Goal: Transaction & Acquisition: Purchase product/service

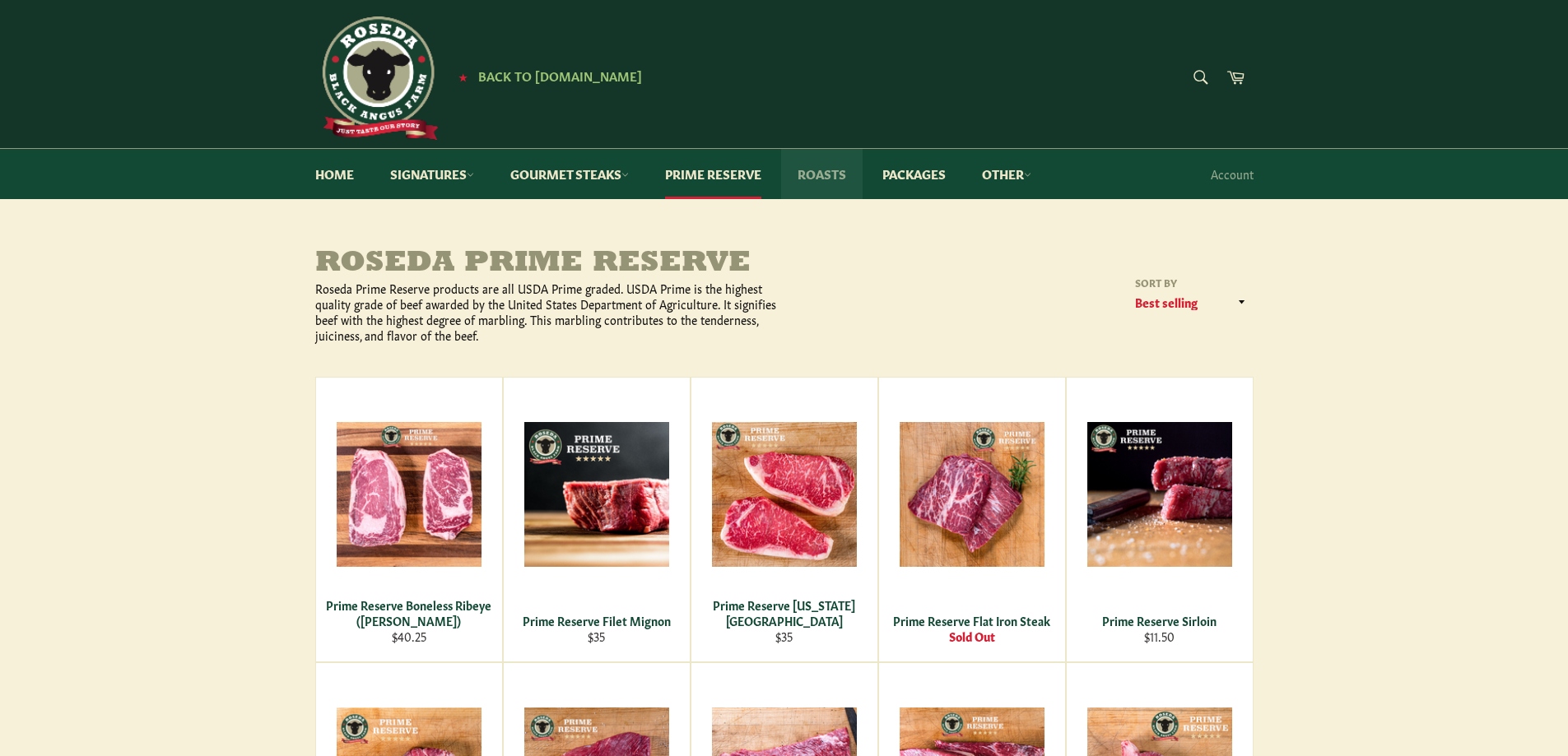
click at [836, 177] on link "Roasts" at bounding box center [822, 173] width 81 height 50
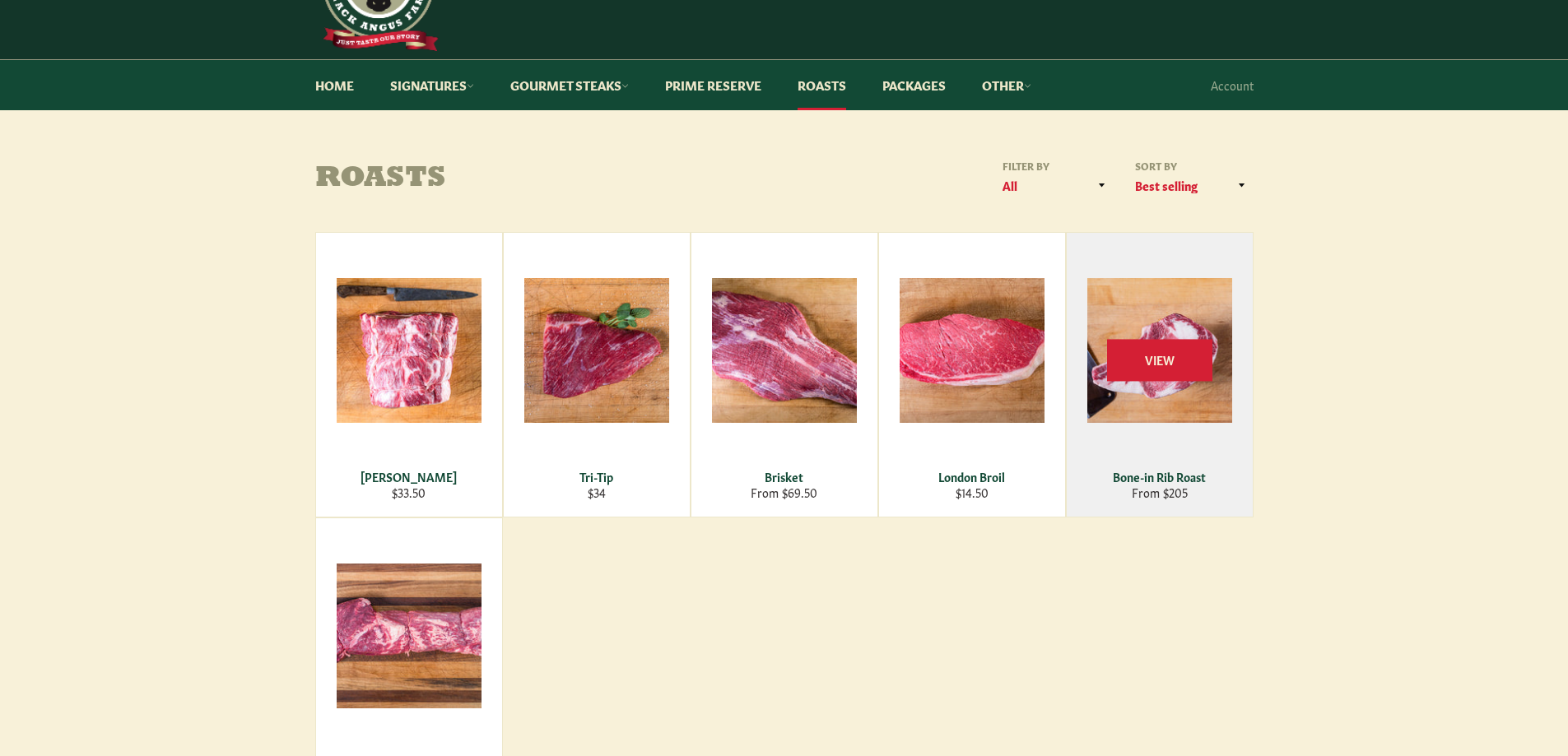
scroll to position [82, 0]
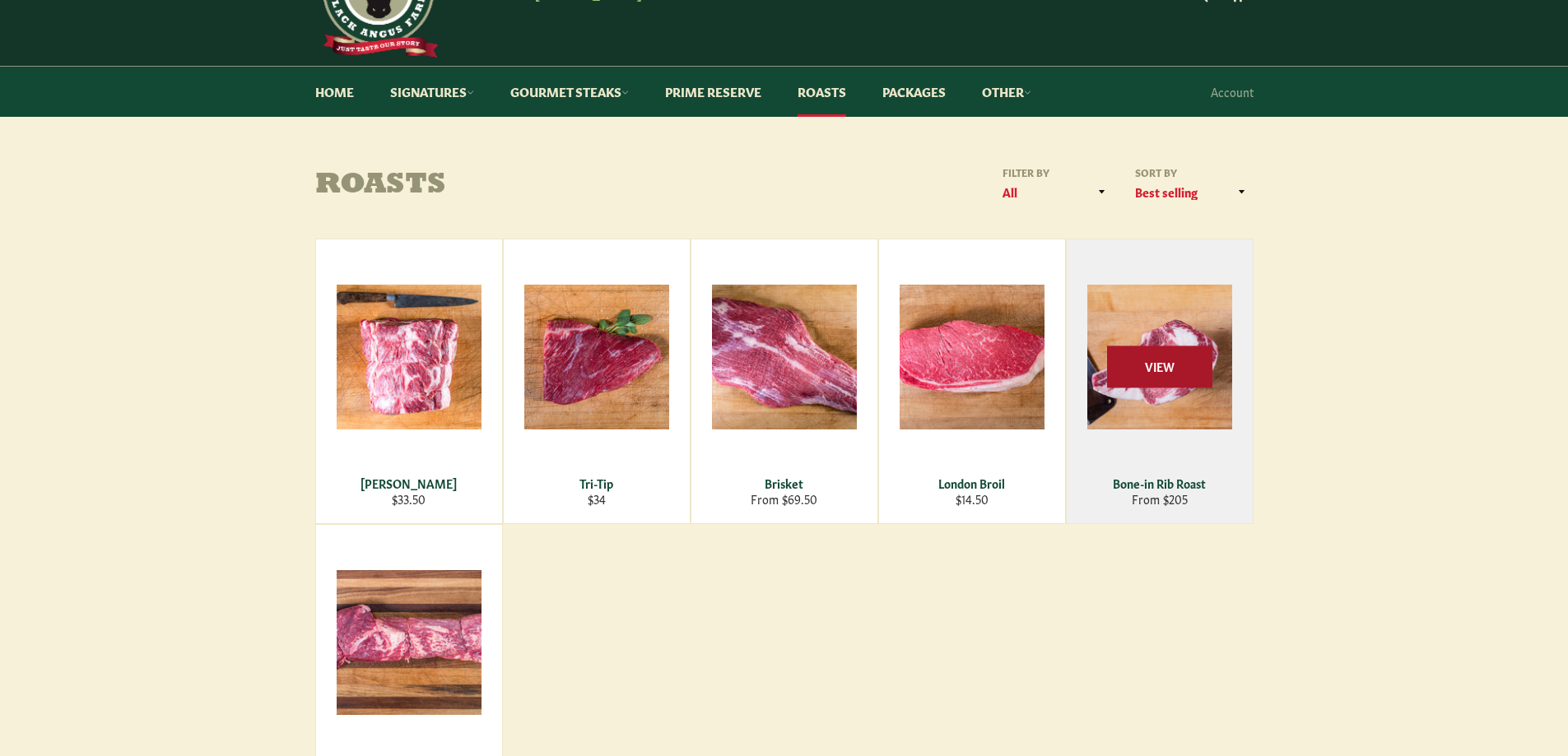
click at [1152, 379] on span "View" at bounding box center [1160, 366] width 106 height 42
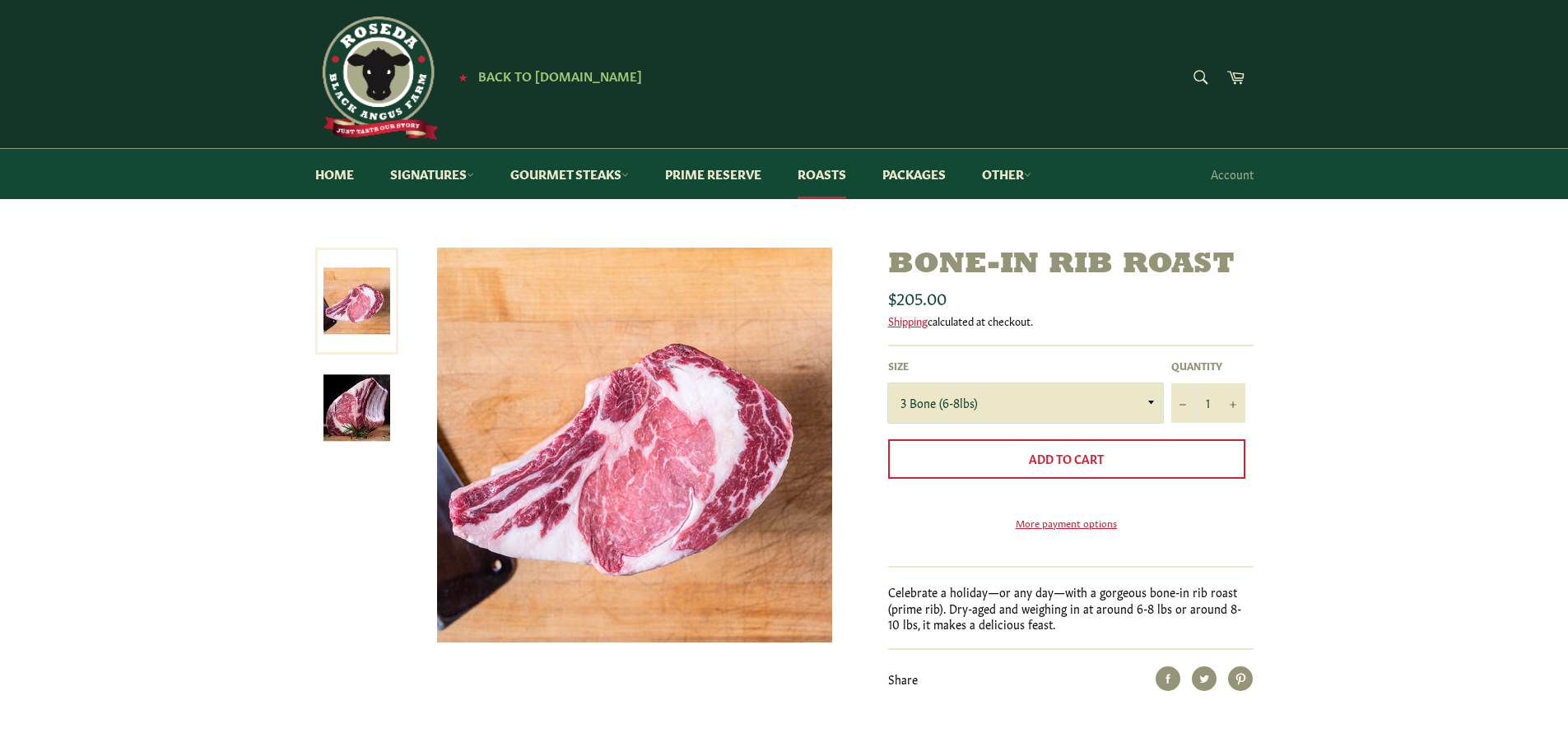
click at [1100, 402] on select "3 Bone (6-8lbs) 4 Bone (8-10lbs)" at bounding box center [1025, 403] width 275 height 39
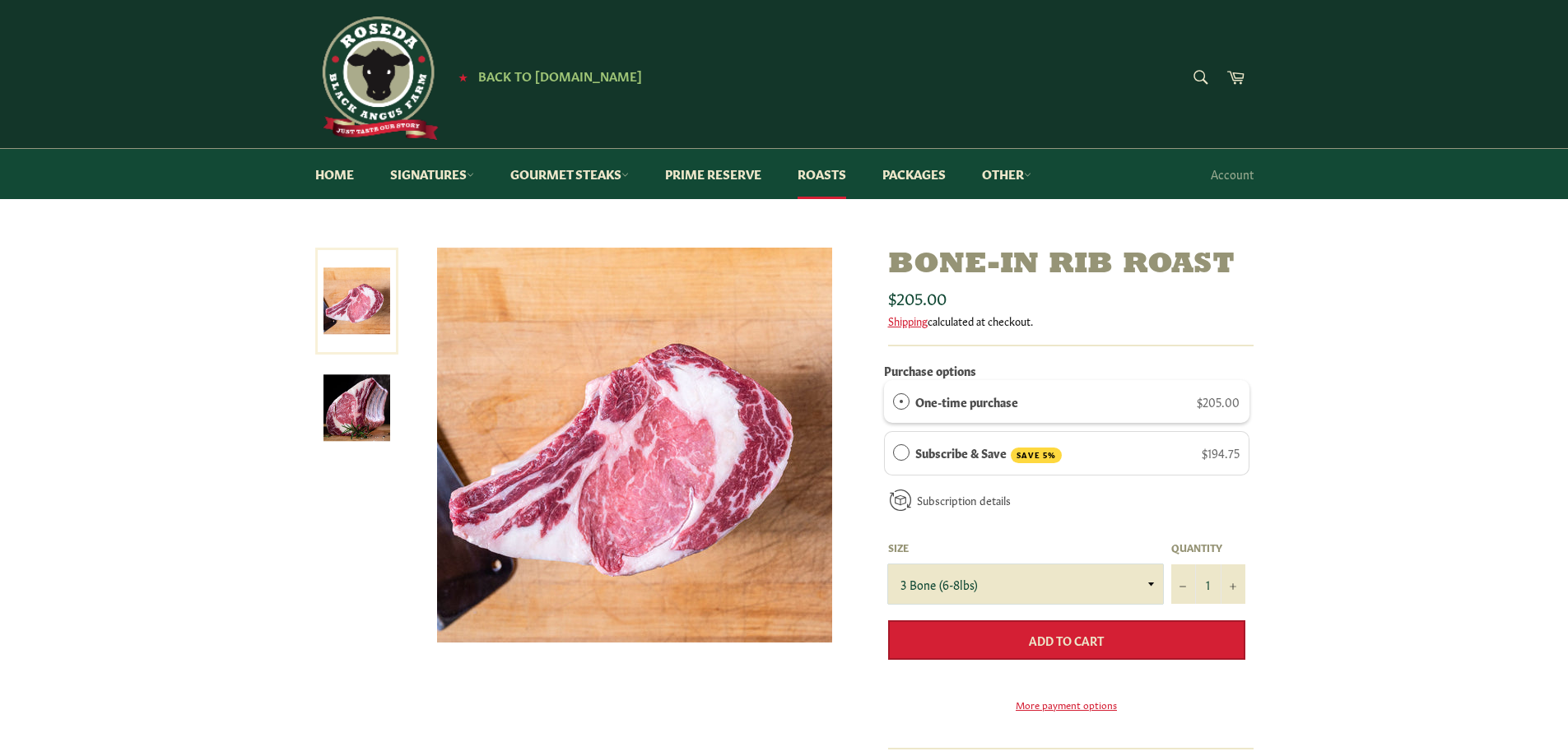
select select "4 Bone (8-10lbs)"
click at [888, 565] on select "3 Bone (6-8lbs) 4 Bone (8-10lbs)" at bounding box center [1025, 584] width 275 height 39
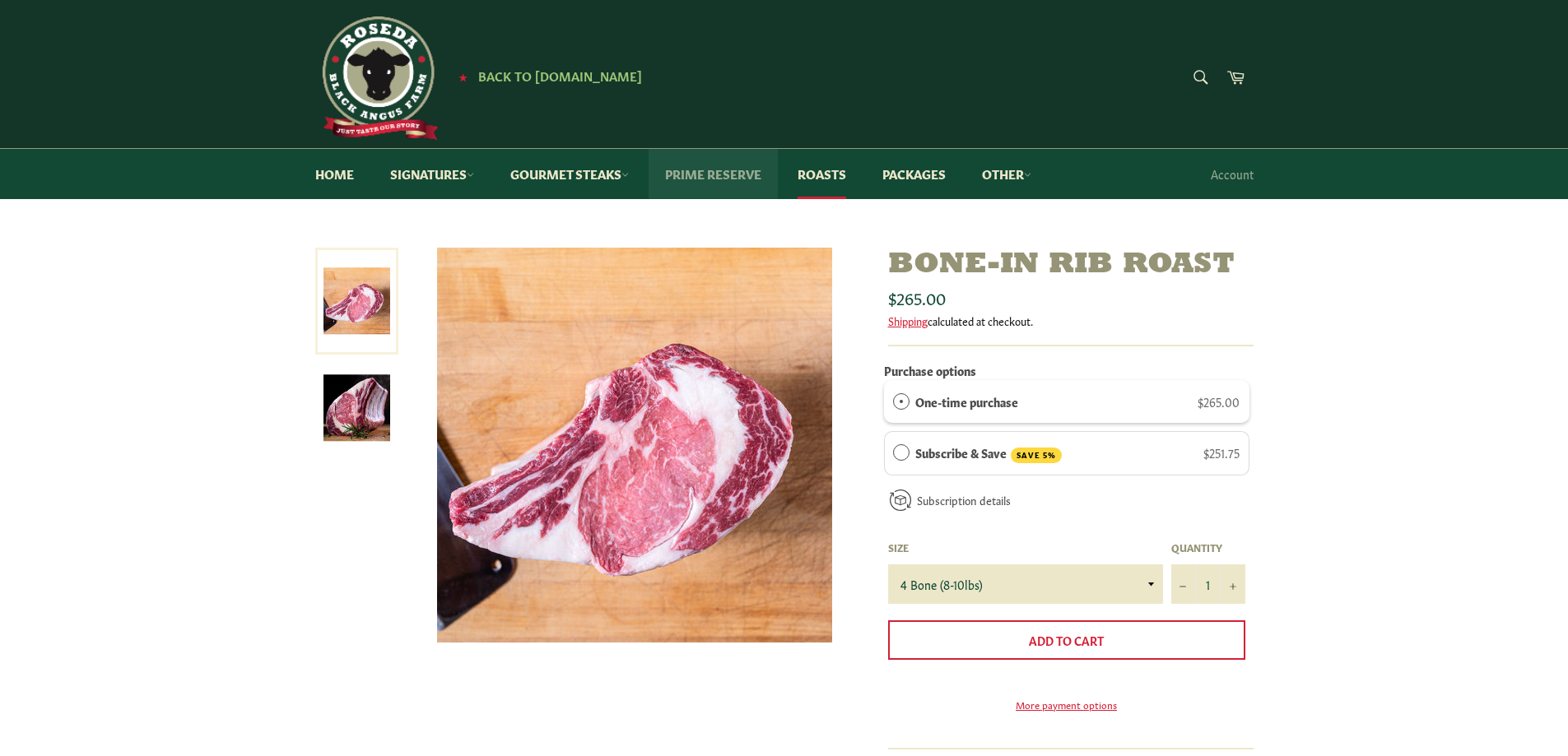
click at [730, 169] on link "Prime Reserve" at bounding box center [713, 173] width 129 height 50
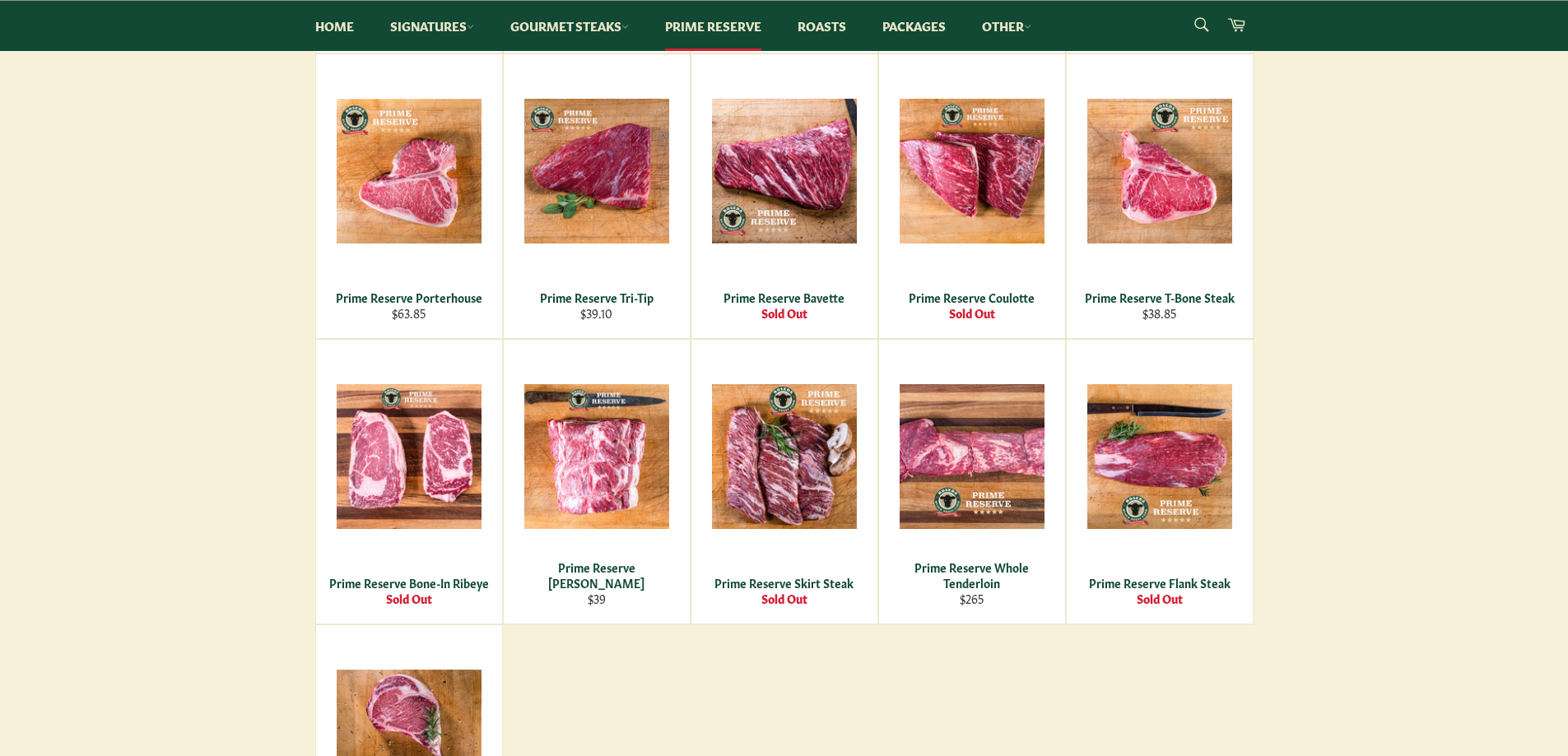
scroll to position [576, 0]
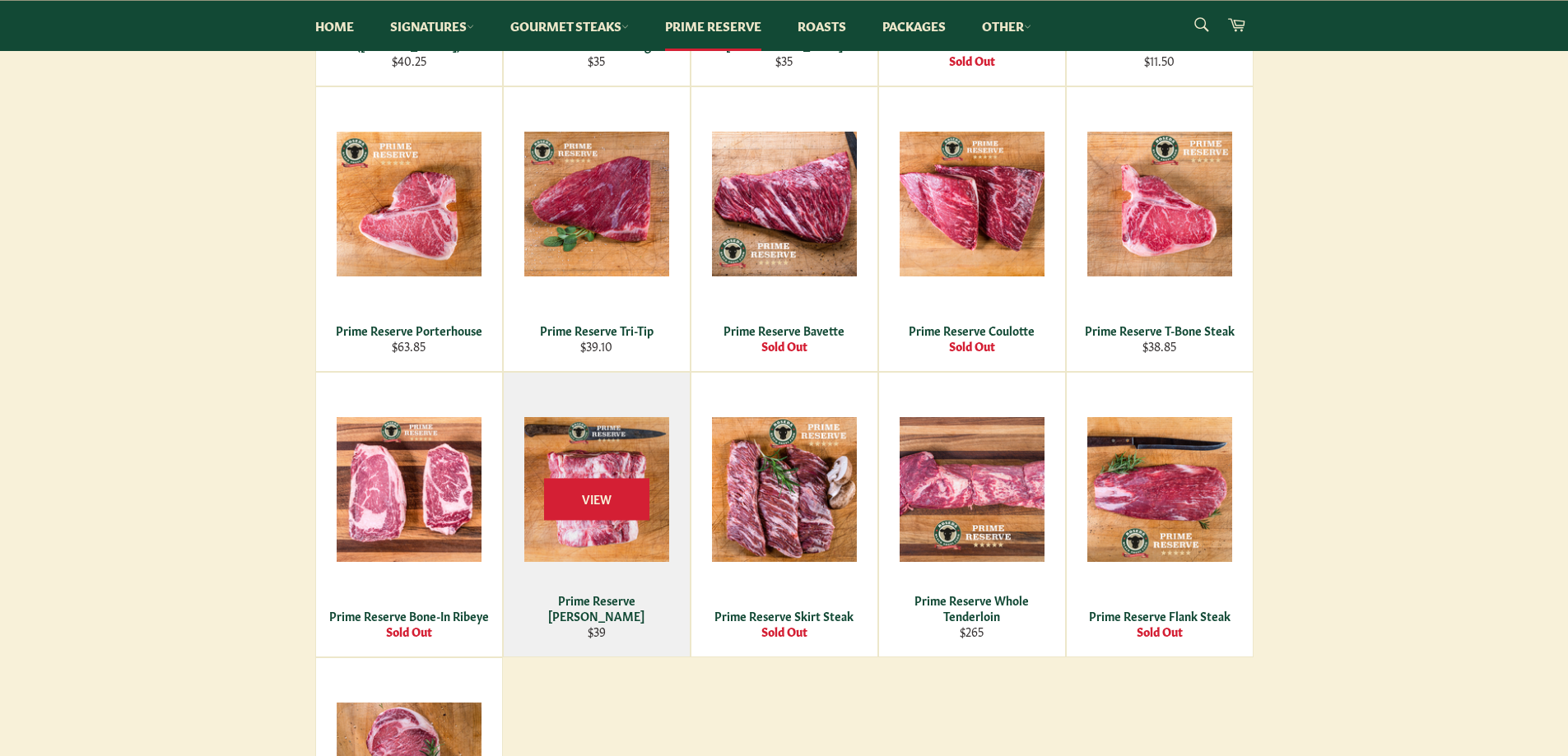
click at [589, 532] on div "View" at bounding box center [596, 515] width 186 height 284
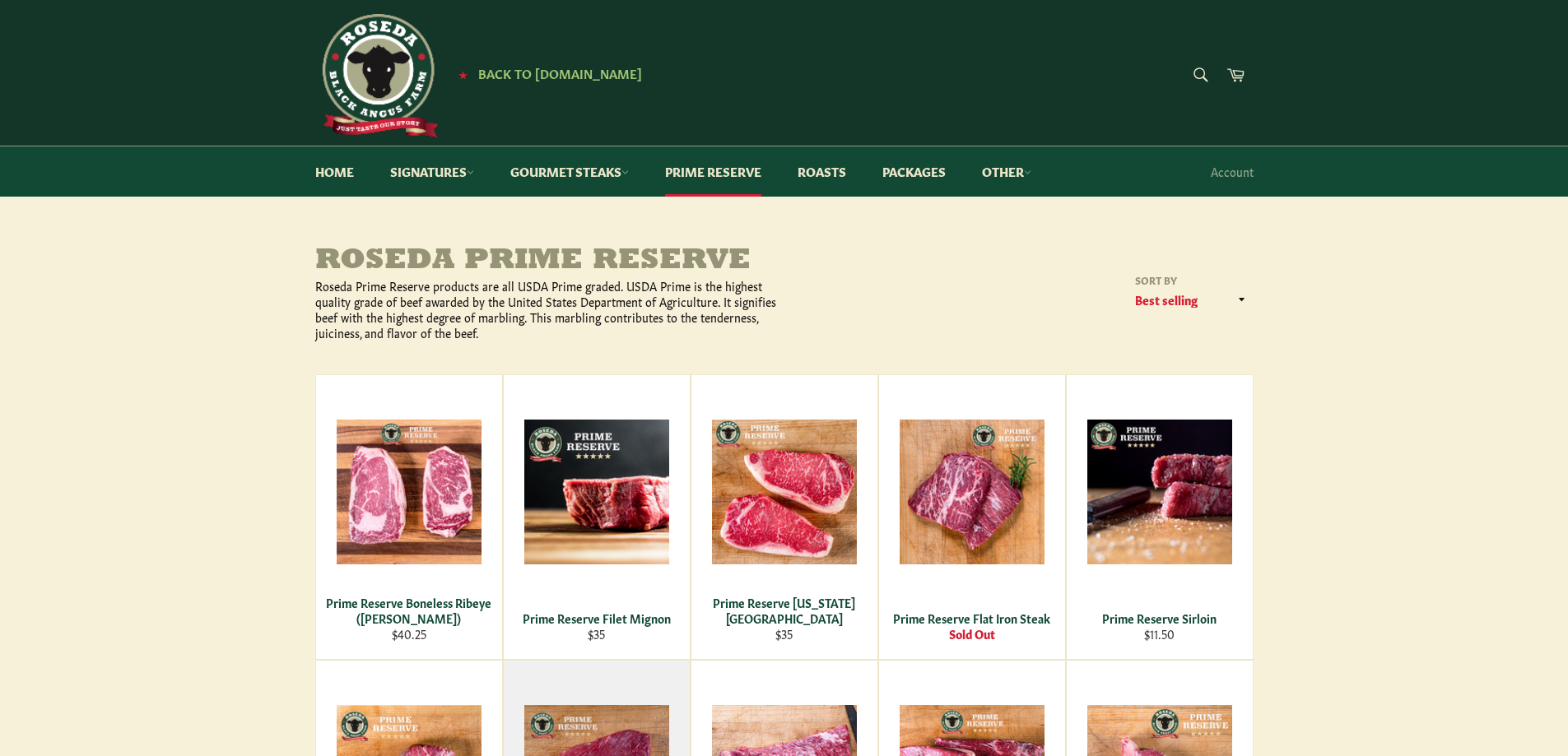
scroll to position [0, 0]
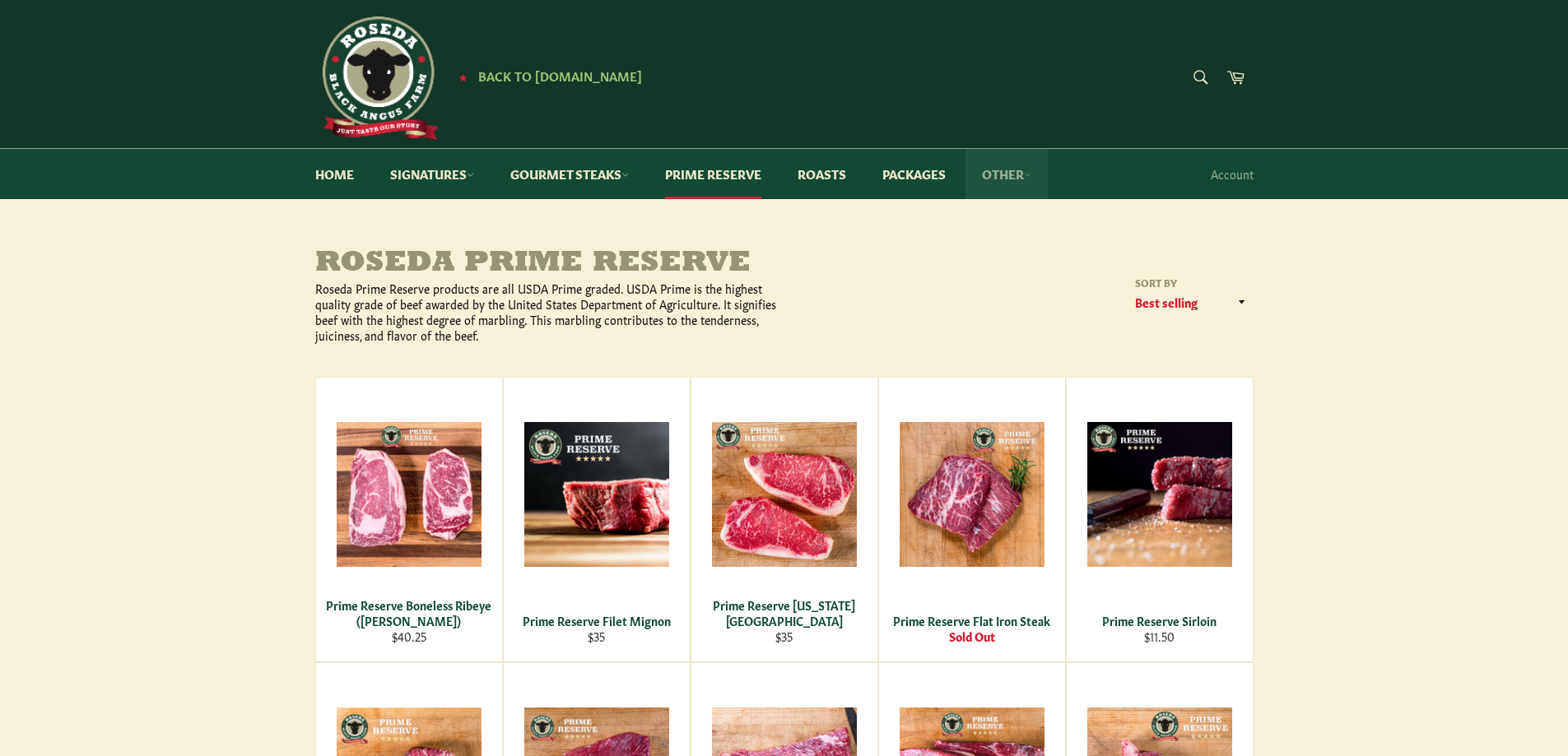
click at [1027, 182] on link "Other" at bounding box center [1007, 173] width 82 height 50
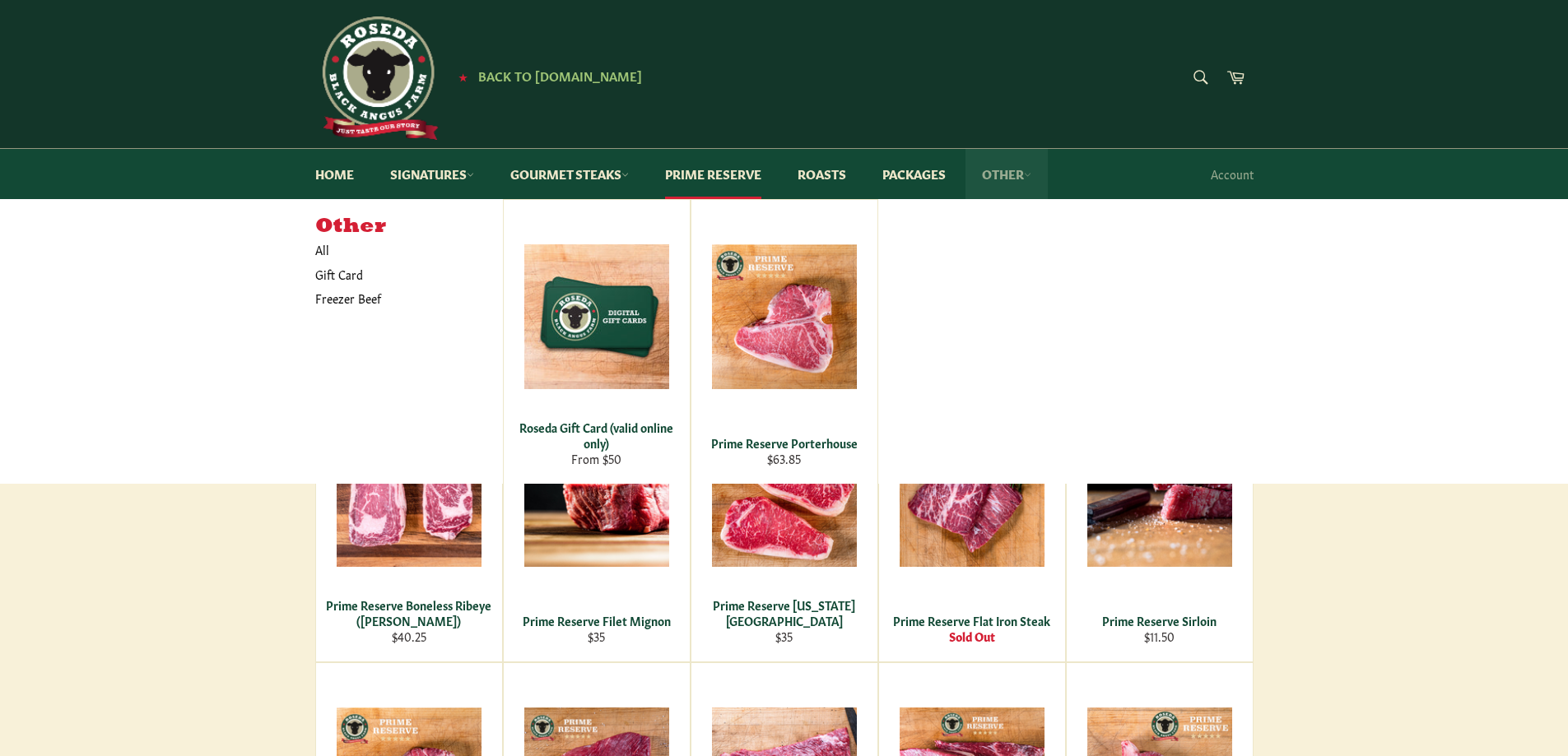
click at [1030, 176] on link "Other" at bounding box center [1007, 173] width 82 height 50
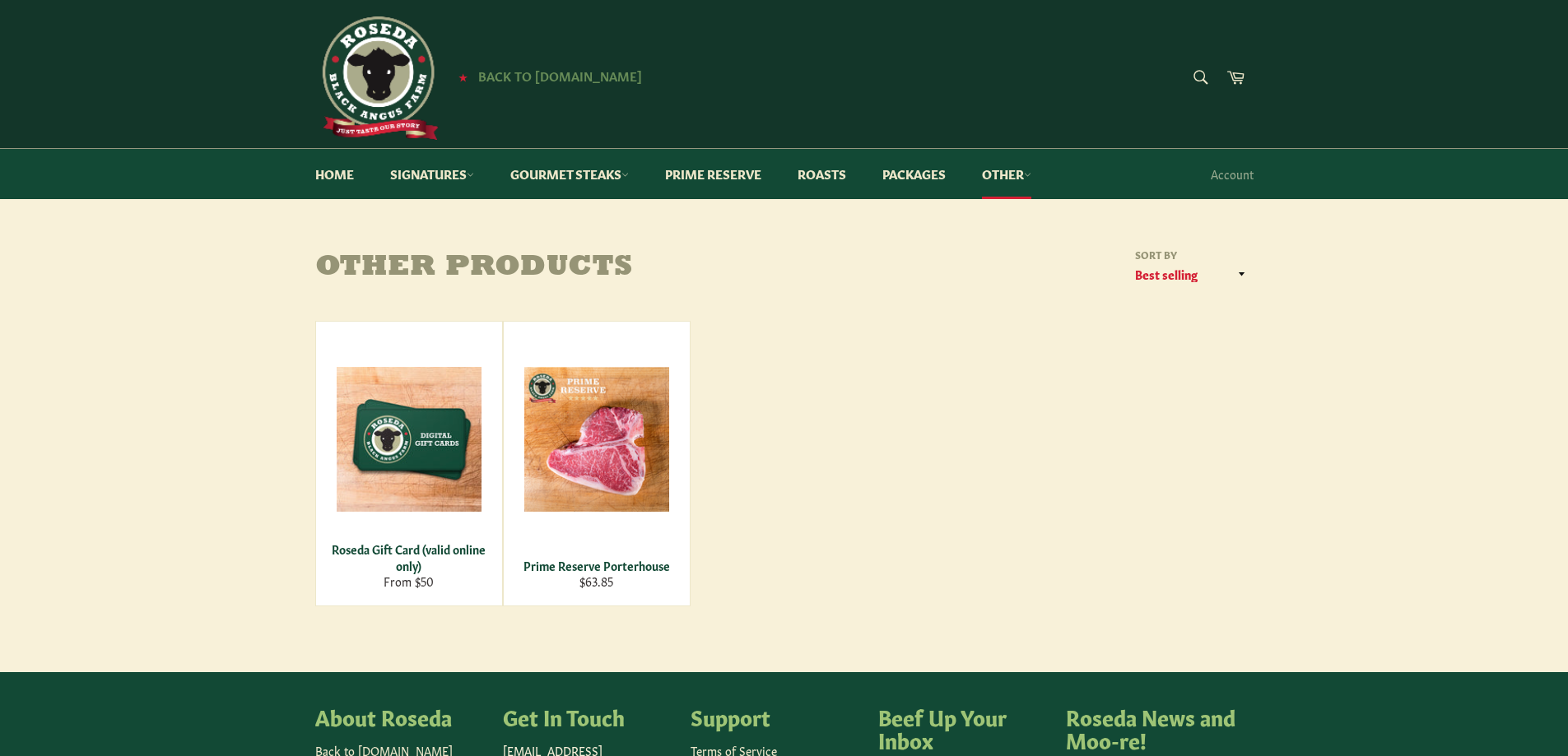
click at [494, 75] on span "Back to [DOMAIN_NAME]" at bounding box center [559, 75] width 163 height 17
